Goal: Task Accomplishment & Management: Complete application form

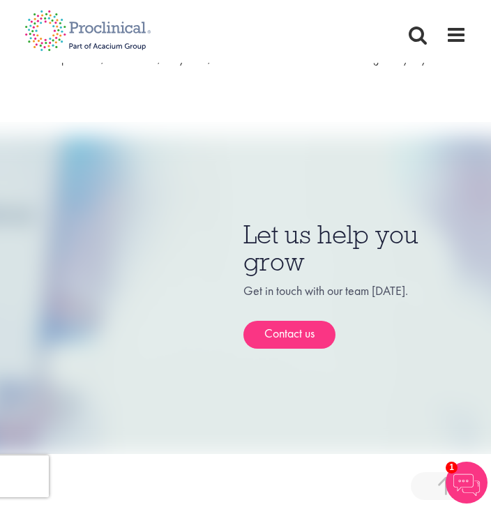
scroll to position [1097, 0]
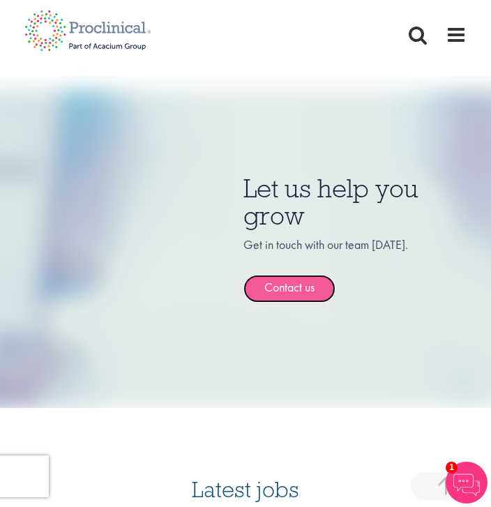
click at [289, 281] on link "Contact us" at bounding box center [289, 289] width 92 height 28
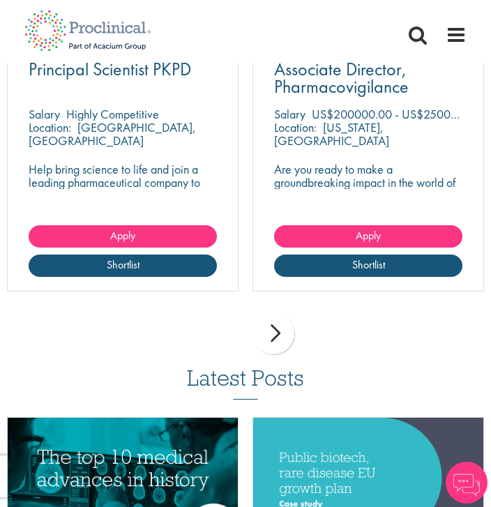
scroll to position [1501, 0]
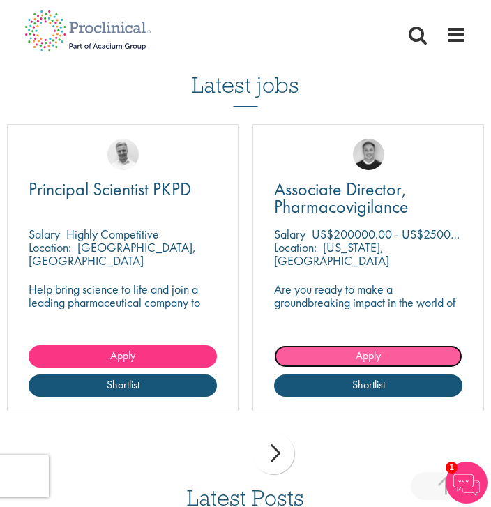
click at [387, 345] on link "Apply" at bounding box center [368, 356] width 188 height 22
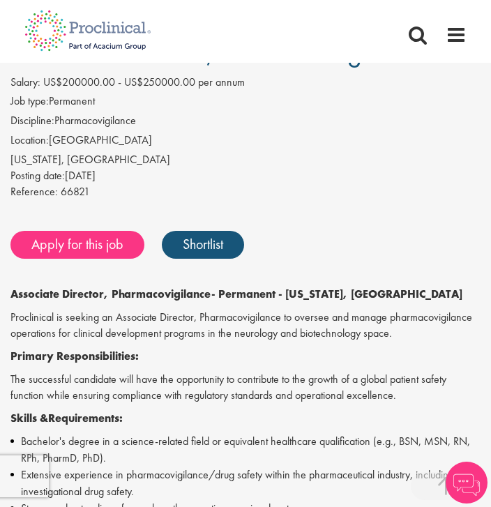
scroll to position [233, 0]
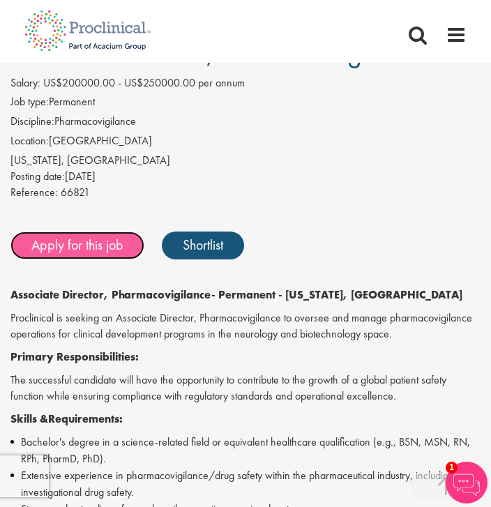
click at [78, 250] on link "Apply for this job" at bounding box center [77, 245] width 134 height 28
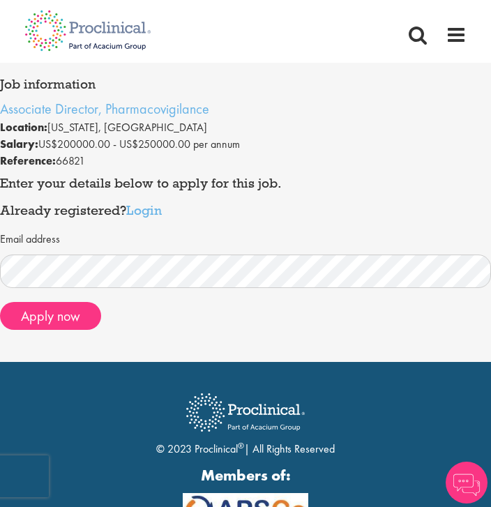
scroll to position [68, 0]
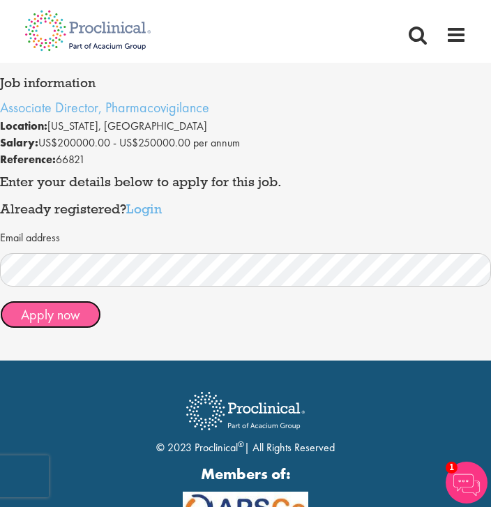
click at [56, 311] on button "Apply now" at bounding box center [50, 314] width 101 height 28
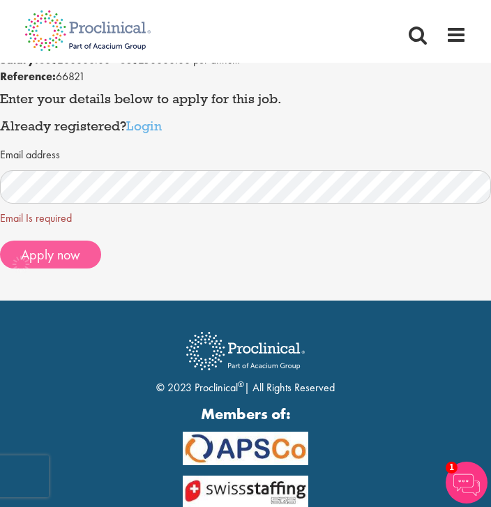
scroll to position [159, 0]
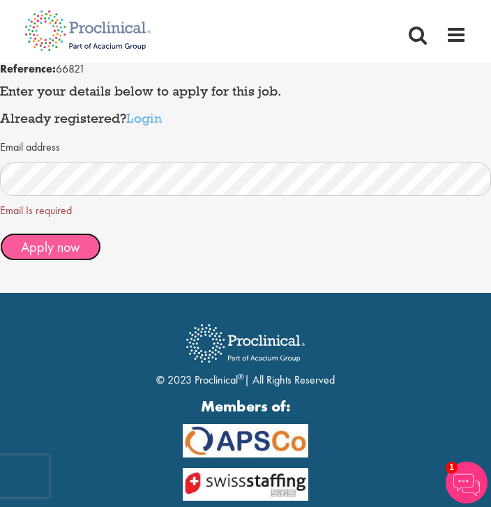
click at [36, 250] on span "Apply now" at bounding box center [50, 247] width 59 height 18
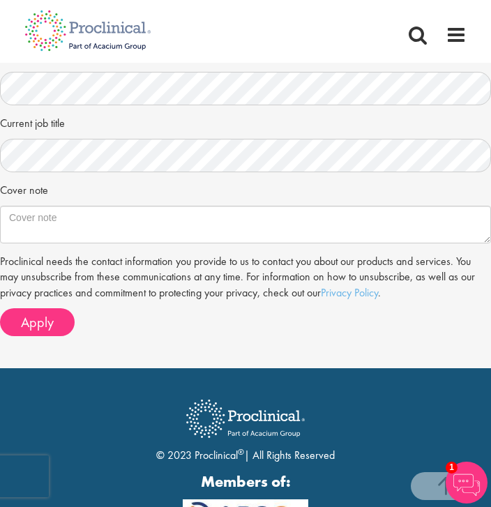
scroll to position [481, 0]
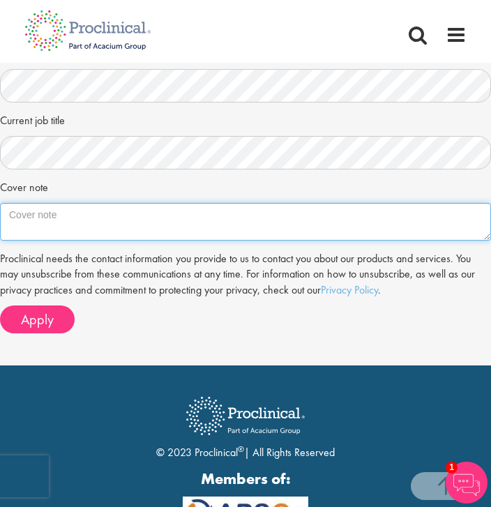
click at [25, 213] on textarea "Cover note" at bounding box center [245, 222] width 491 height 38
paste textarea "Board Certified Physician looking to pivot into pharmacovigilance other drug sa…"
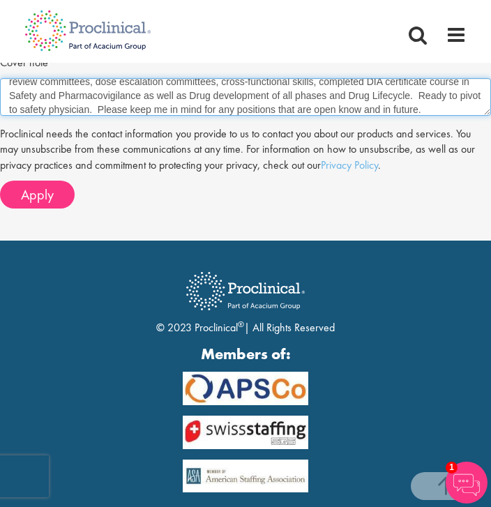
scroll to position [608, 0]
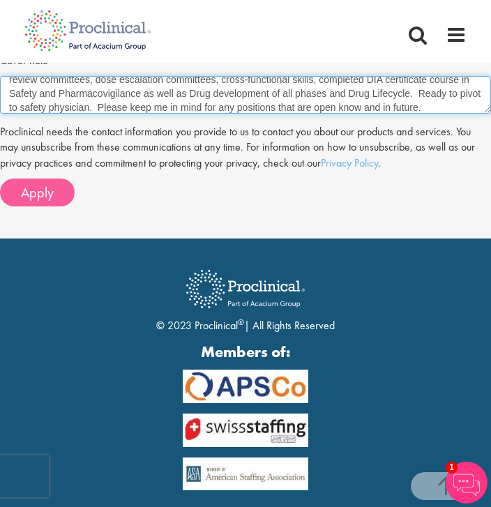
type textarea "Board Certified Physician looking to pivot into pharmacovigilance other drug sa…"
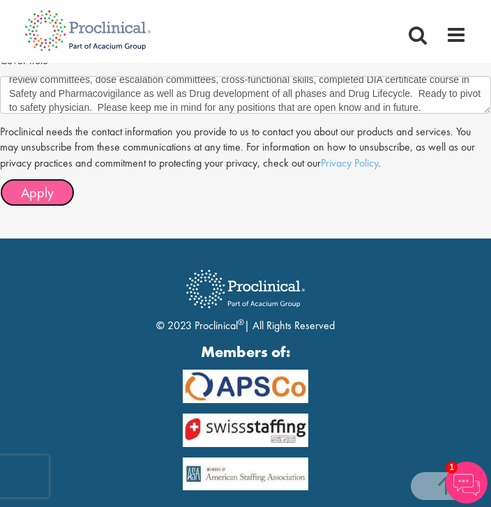
click at [24, 191] on span "Apply" at bounding box center [37, 192] width 33 height 18
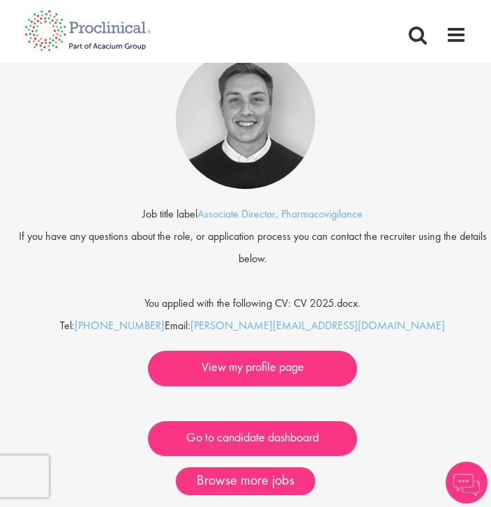
scroll to position [139, 0]
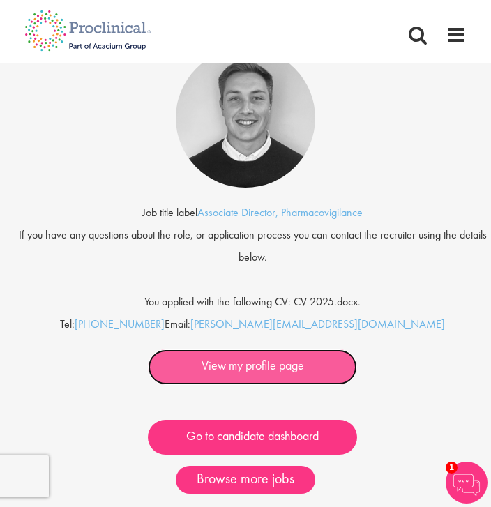
click at [252, 372] on link "View my profile page" at bounding box center [252, 367] width 209 height 36
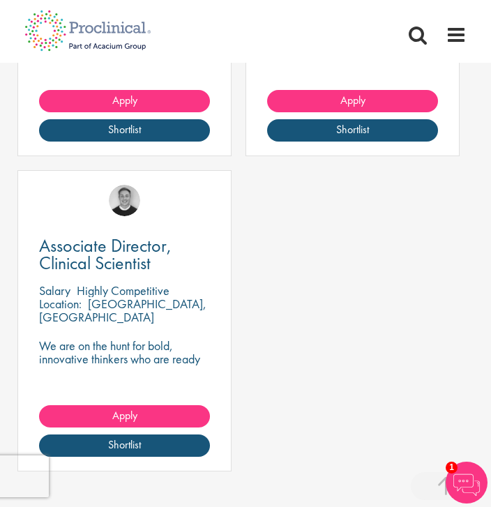
scroll to position [991, 0]
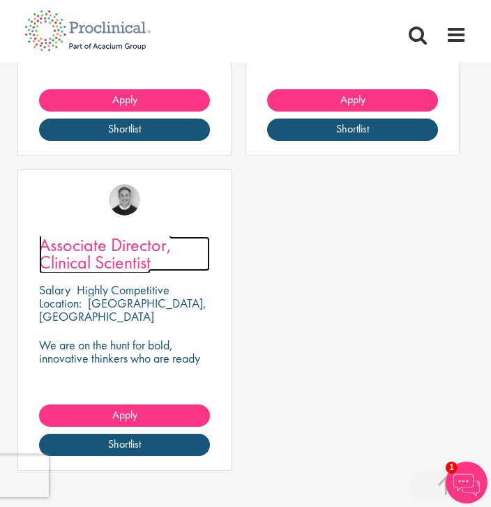
click at [68, 234] on span "Associate Director, Clinical Scientist" at bounding box center [105, 253] width 132 height 41
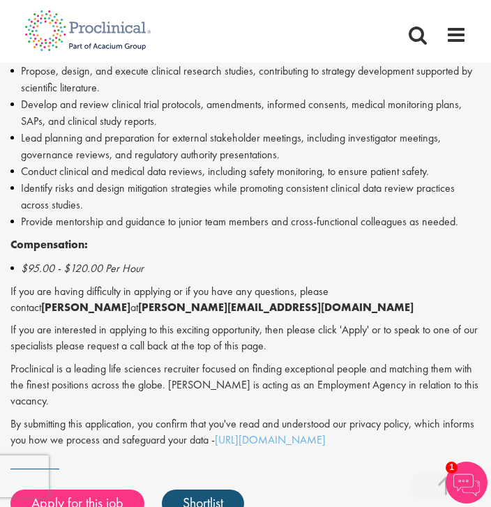
scroll to position [975, 0]
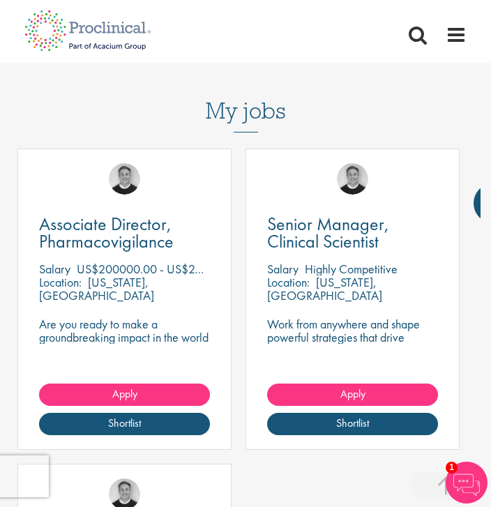
scroll to position [704, 0]
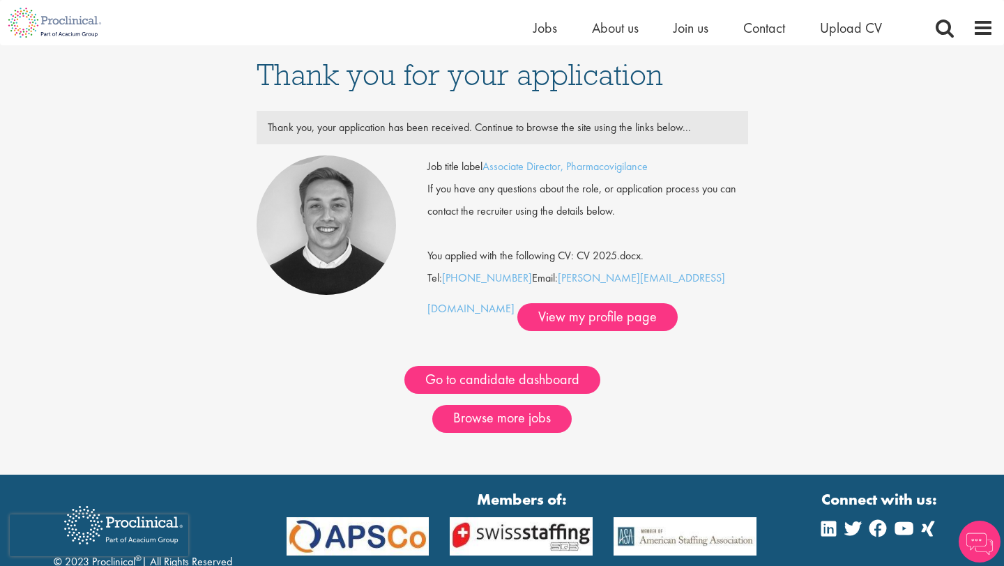
scroll to position [125, 0]
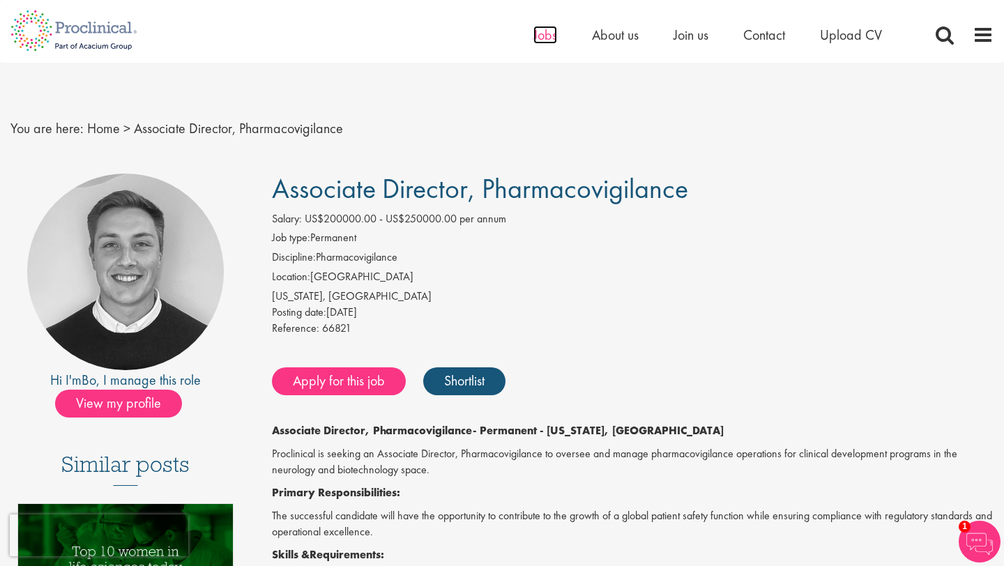
click at [540, 36] on span "Jobs" at bounding box center [545, 35] width 24 height 18
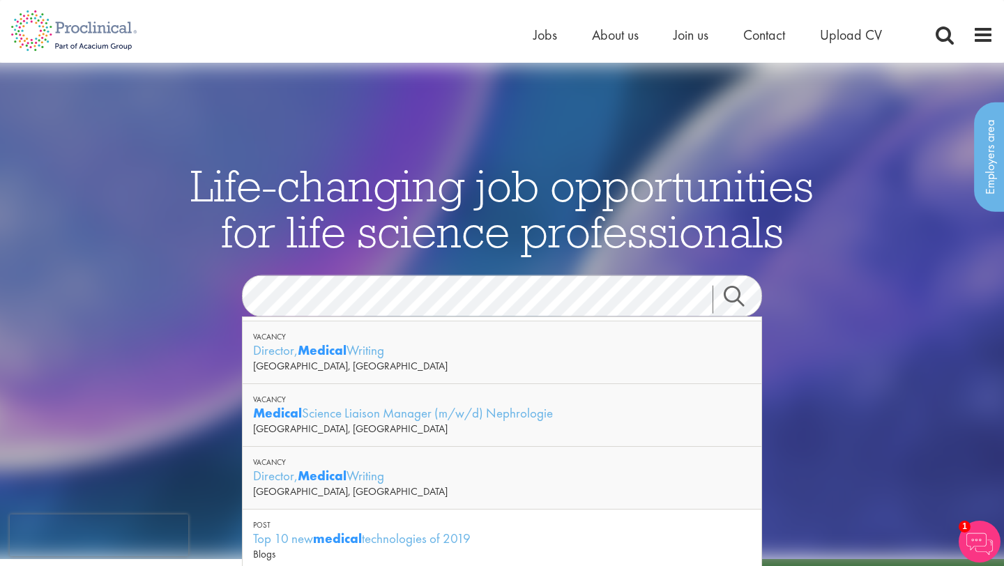
scroll to position [166, 0]
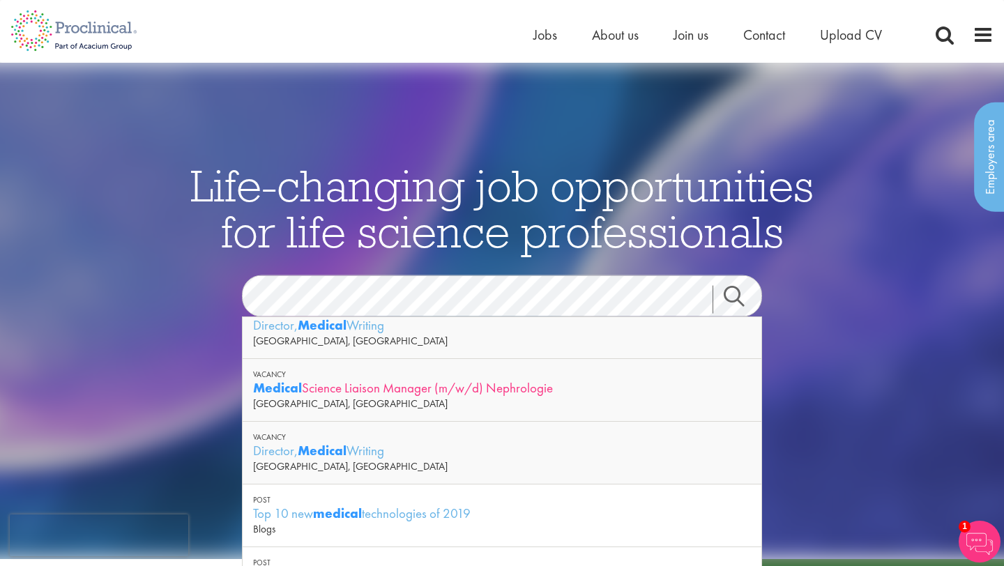
click at [334, 386] on div "Medical Science Liaison Manager (m/w/d) Nephrologie" at bounding box center [502, 387] width 498 height 17
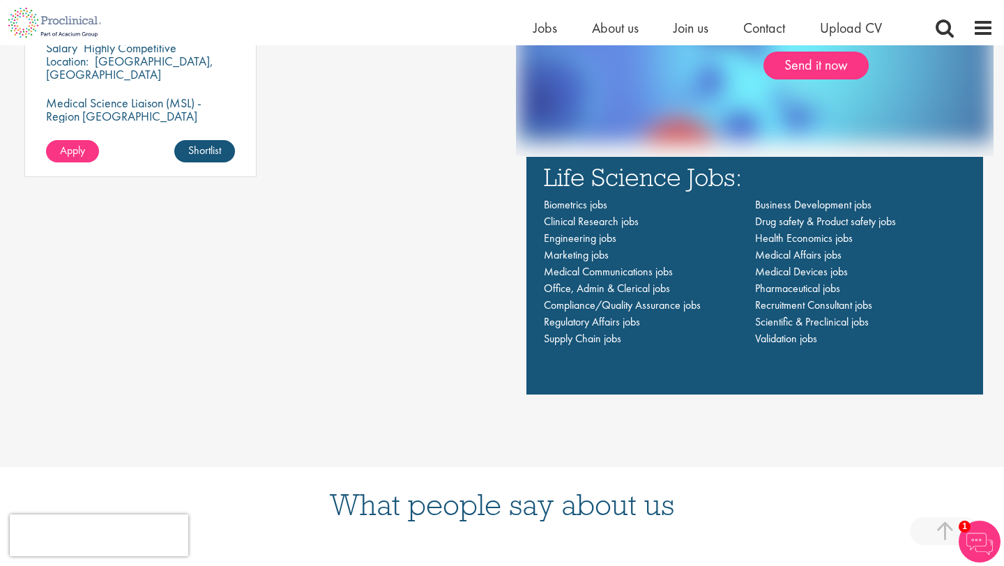
scroll to position [1112, 0]
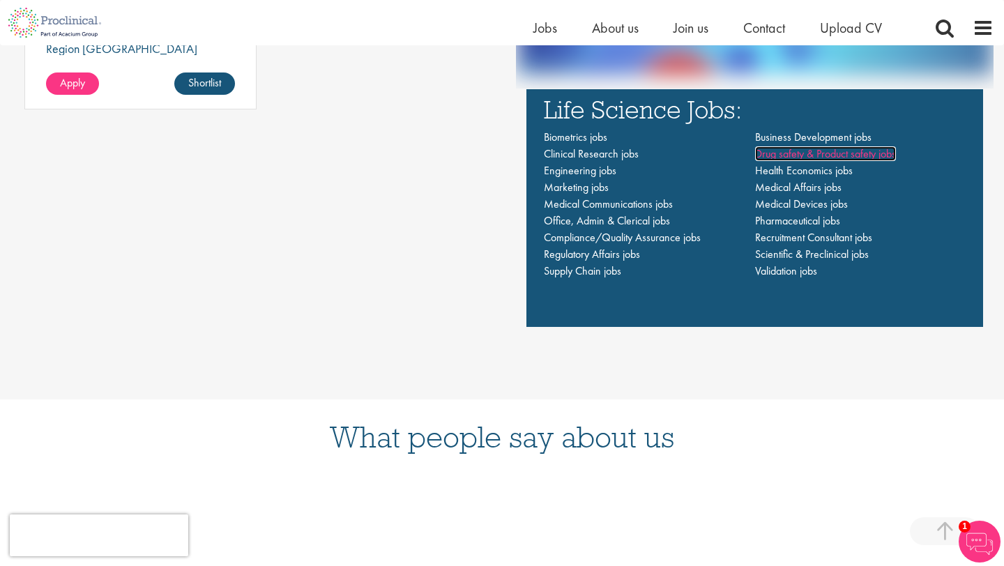
click at [788, 151] on span "Drug safety & Product safety jobs" at bounding box center [825, 153] width 141 height 15
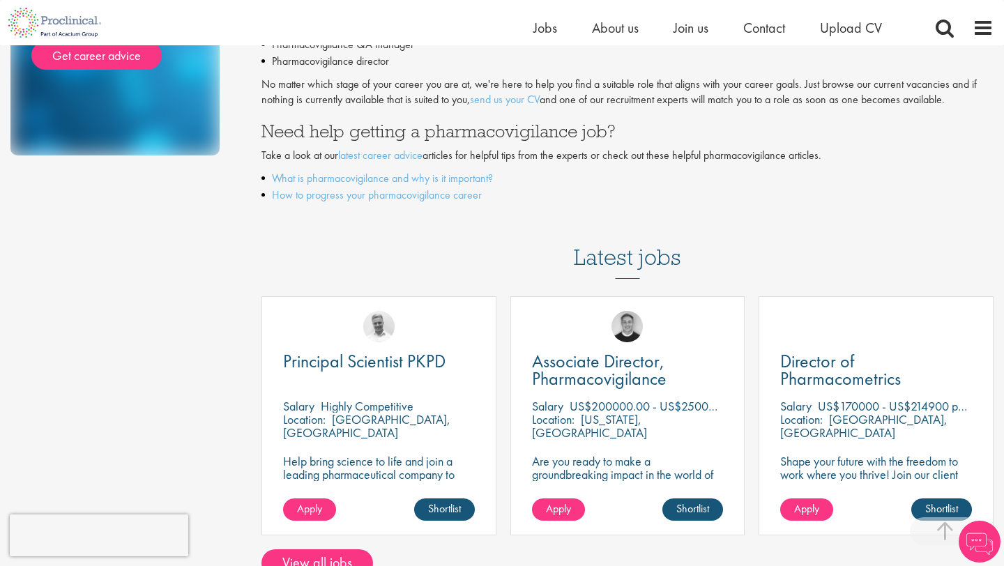
scroll to position [388, 0]
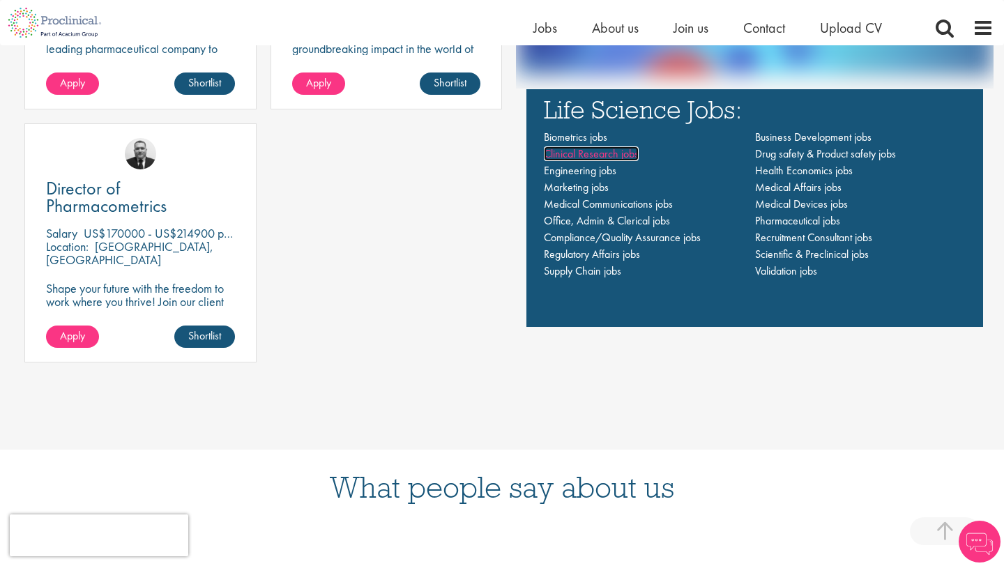
click at [580, 153] on span "Clinical Research jobs" at bounding box center [591, 153] width 95 height 15
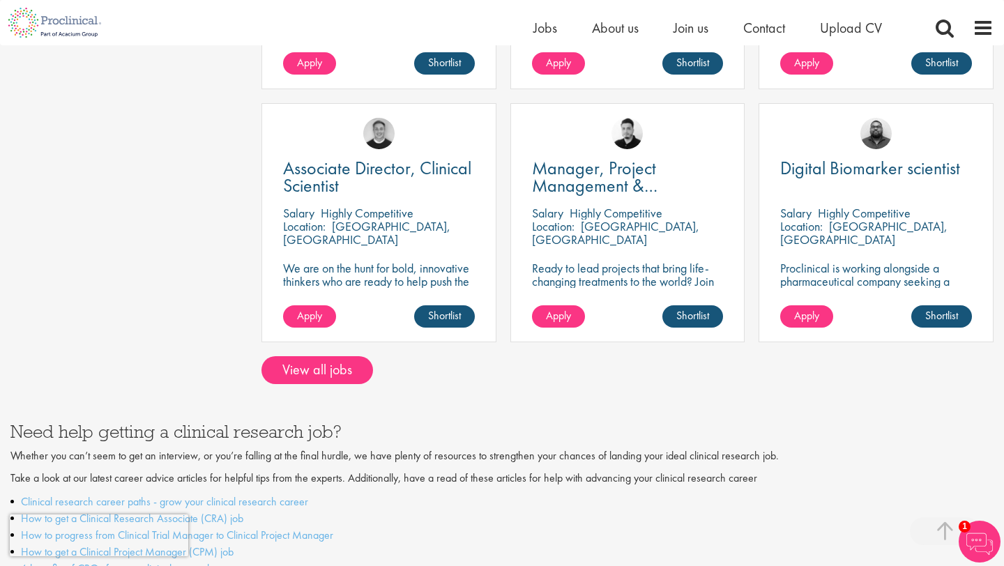
scroll to position [1142, 0]
